Goal: Find specific page/section: Find specific page/section

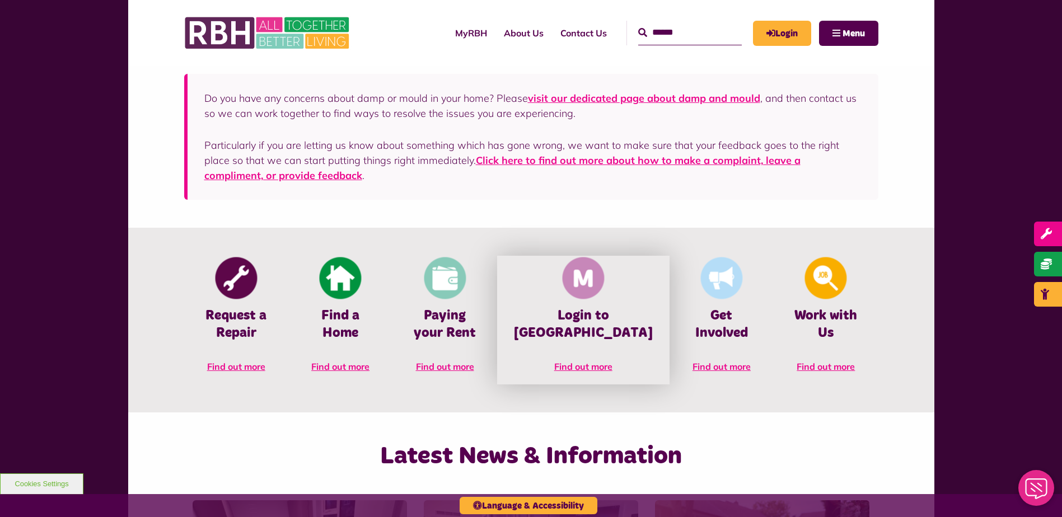
scroll to position [448, 0]
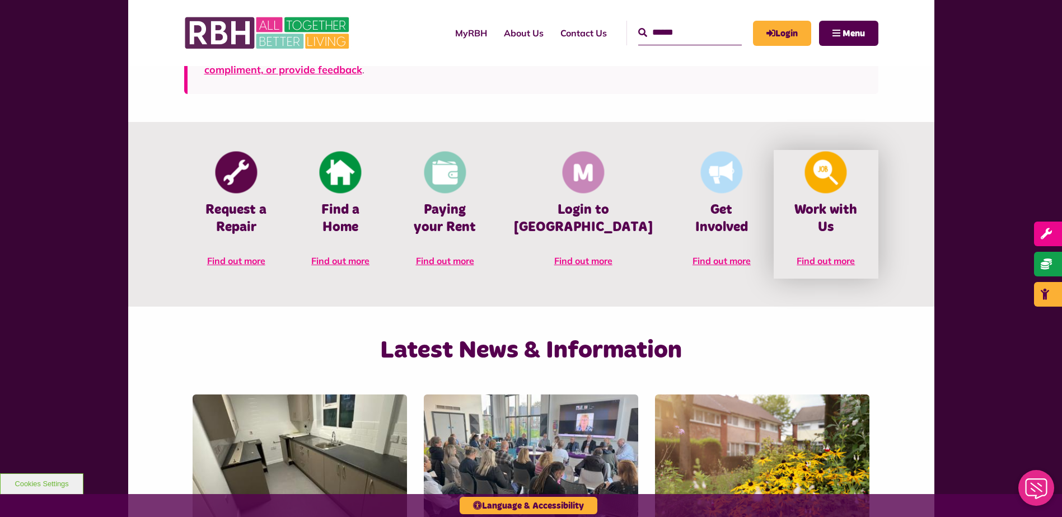
click at [813, 252] on link "Work with Us Find out more" at bounding box center [826, 214] width 104 height 129
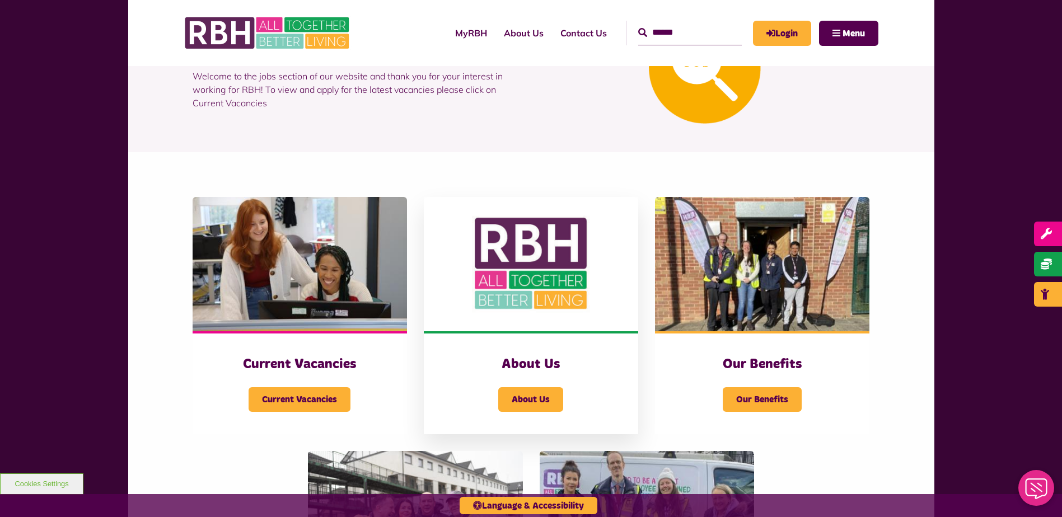
scroll to position [112, 0]
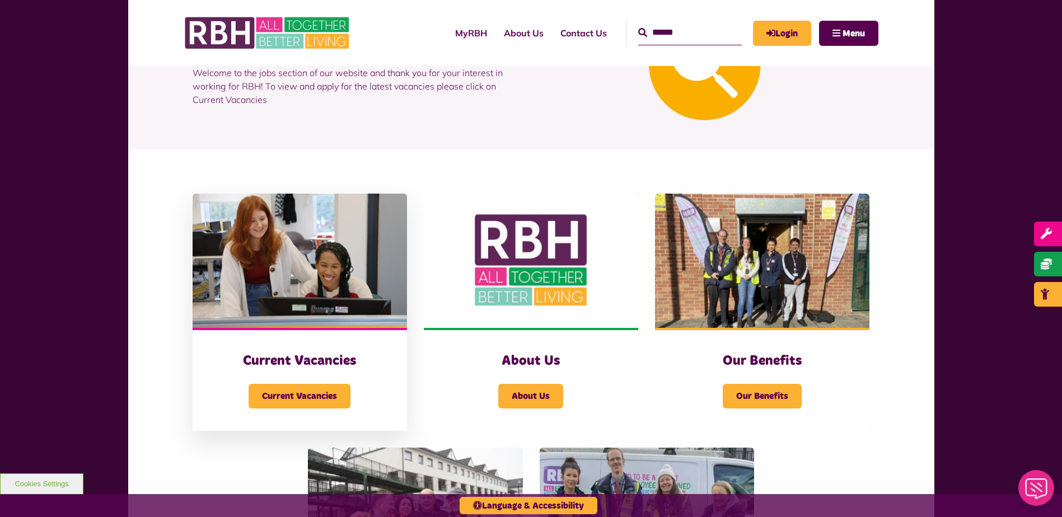
click at [290, 256] on img at bounding box center [300, 261] width 214 height 134
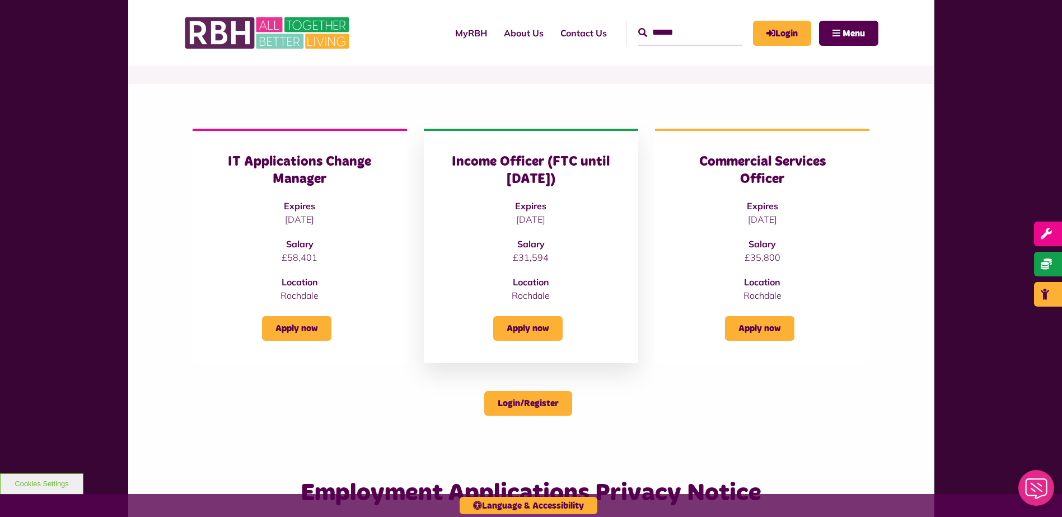
scroll to position [112, 0]
